Goal: Browse casually

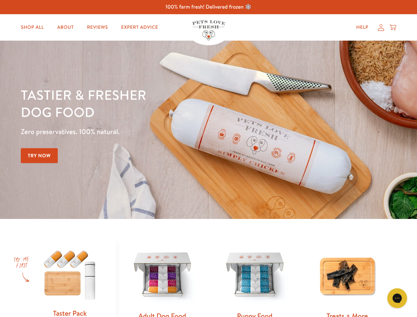
click at [208, 159] on div "Tastier & fresher dog food Zero preservatives. 100% natural. Try Now" at bounding box center [146, 129] width 250 height 87
click at [397, 298] on icon "Gorgias live chat" at bounding box center [397, 298] width 6 height 6
